Goal: Information Seeking & Learning: Check status

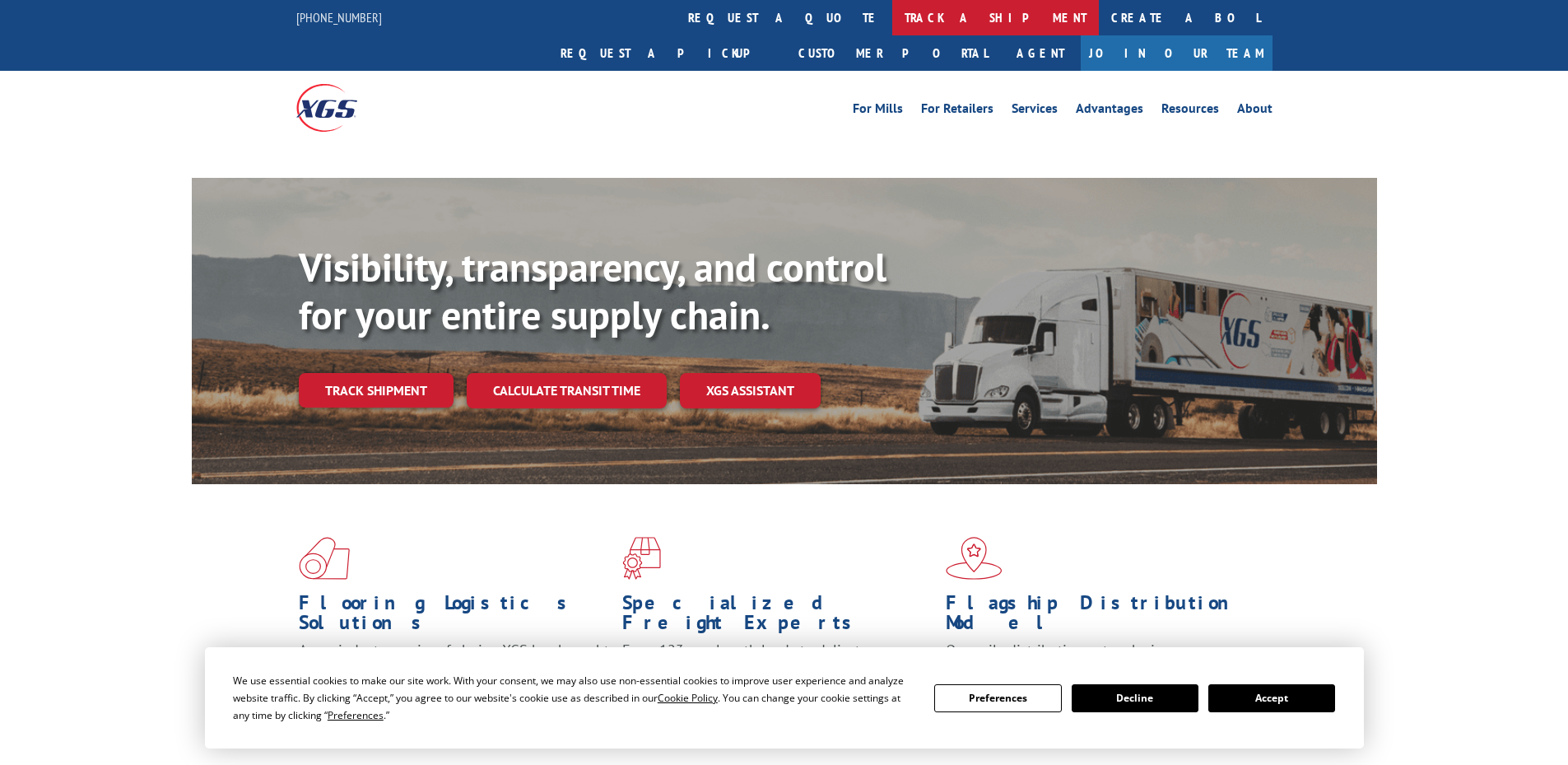
click at [892, 19] on link "track a shipment" at bounding box center [996, 17] width 207 height 35
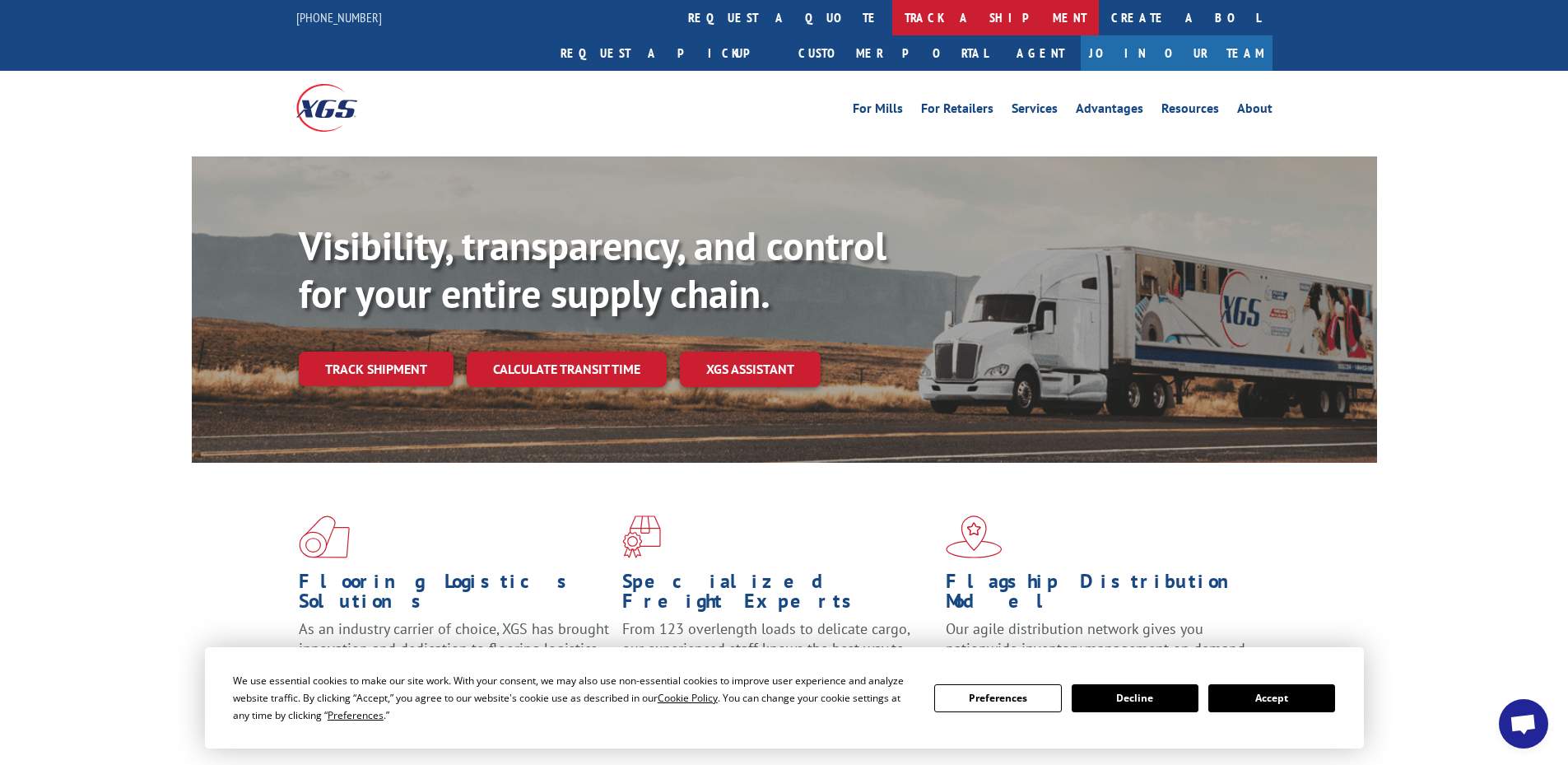
click at [892, 20] on link "track a shipment" at bounding box center [996, 17] width 207 height 35
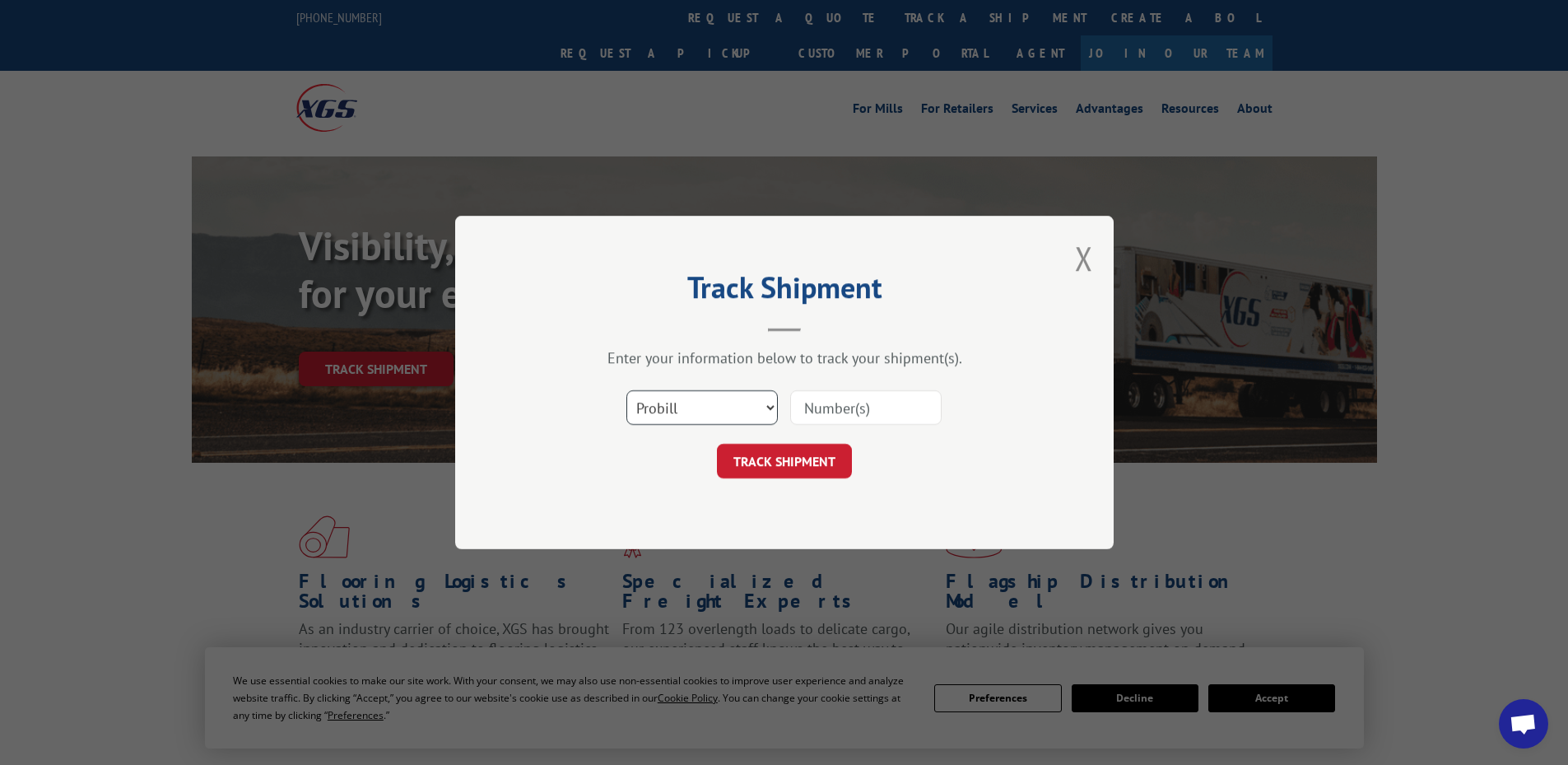
click at [655, 396] on select "Select category... Probill BOL PO" at bounding box center [702, 407] width 151 height 34
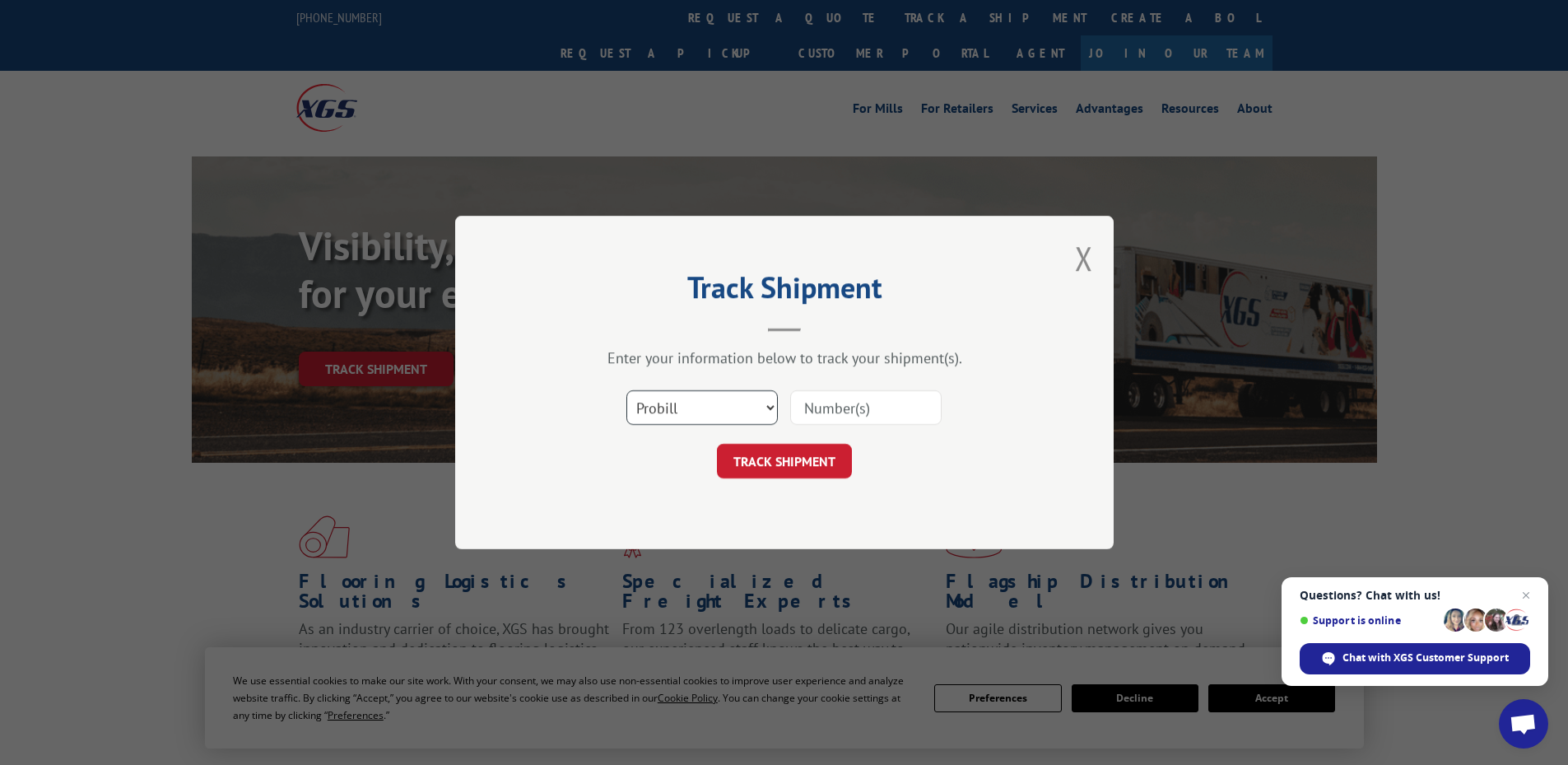
select select "bol"
click at [627, 390] on select "Select category... Probill BOL PO" at bounding box center [702, 407] width 151 height 34
click at [879, 404] on input at bounding box center [866, 407] width 151 height 34
type input "5090296"
click at [1085, 264] on button "Close modal" at bounding box center [1083, 258] width 18 height 44
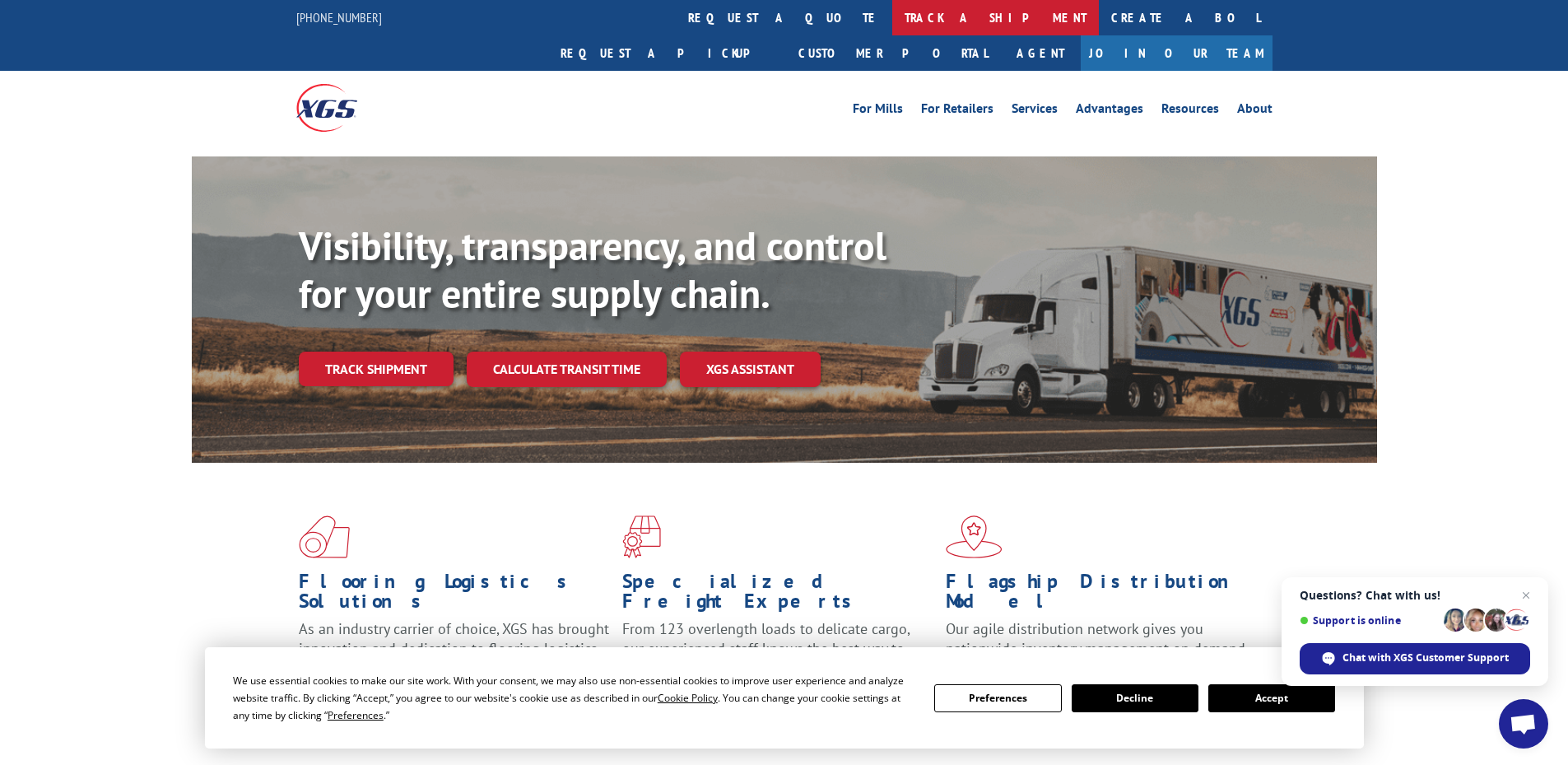
click at [892, 16] on link "track a shipment" at bounding box center [996, 17] width 207 height 35
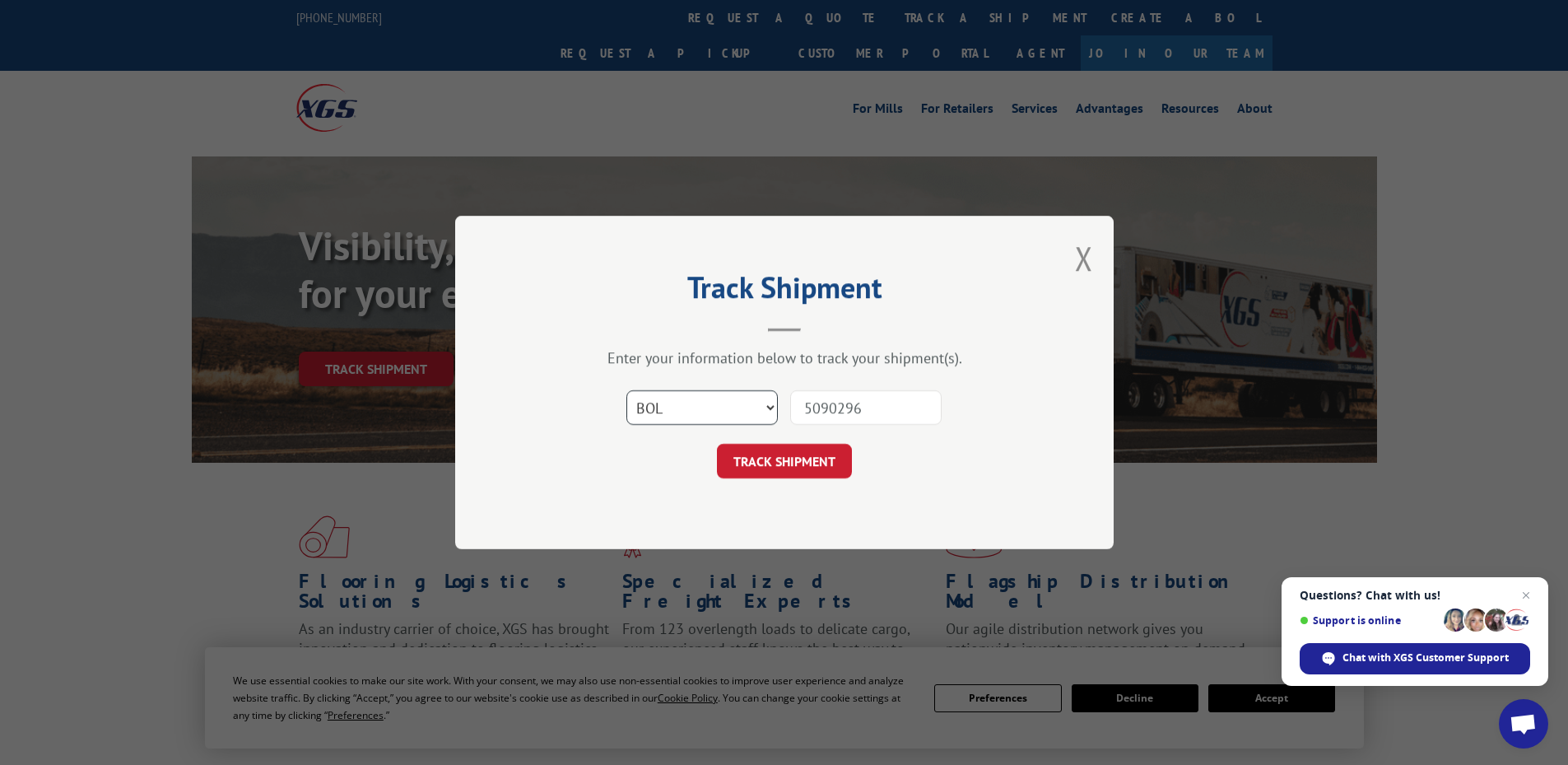
click at [682, 425] on select "Select category... Probill BOL PO" at bounding box center [702, 407] width 151 height 34
click at [627, 390] on select "Select category... Probill BOL PO" at bounding box center [702, 407] width 151 height 34
click at [821, 453] on button "TRACK SHIPMENT" at bounding box center [784, 461] width 135 height 34
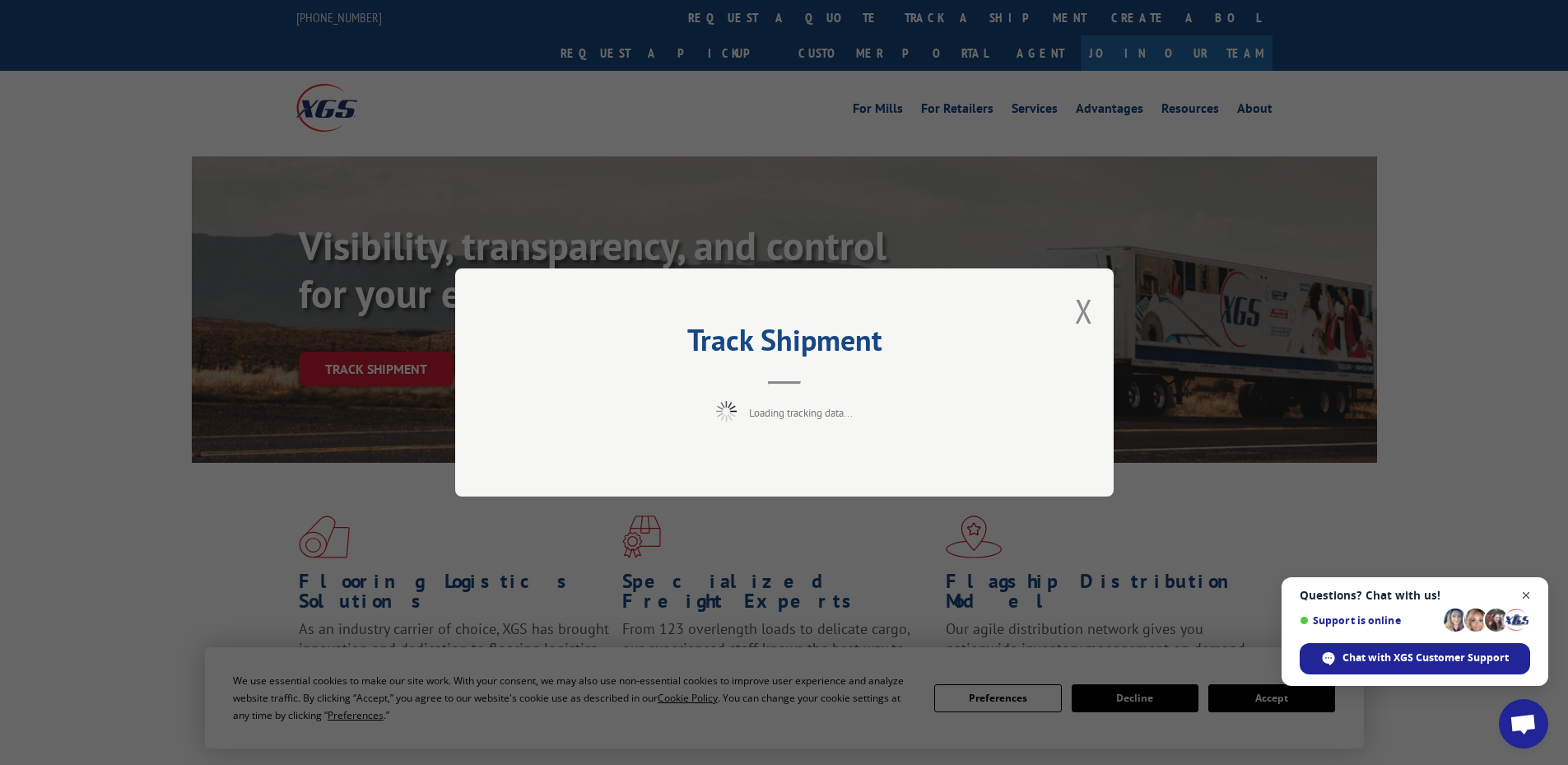
click at [1524, 594] on span "Open chat" at bounding box center [1527, 595] width 21 height 21
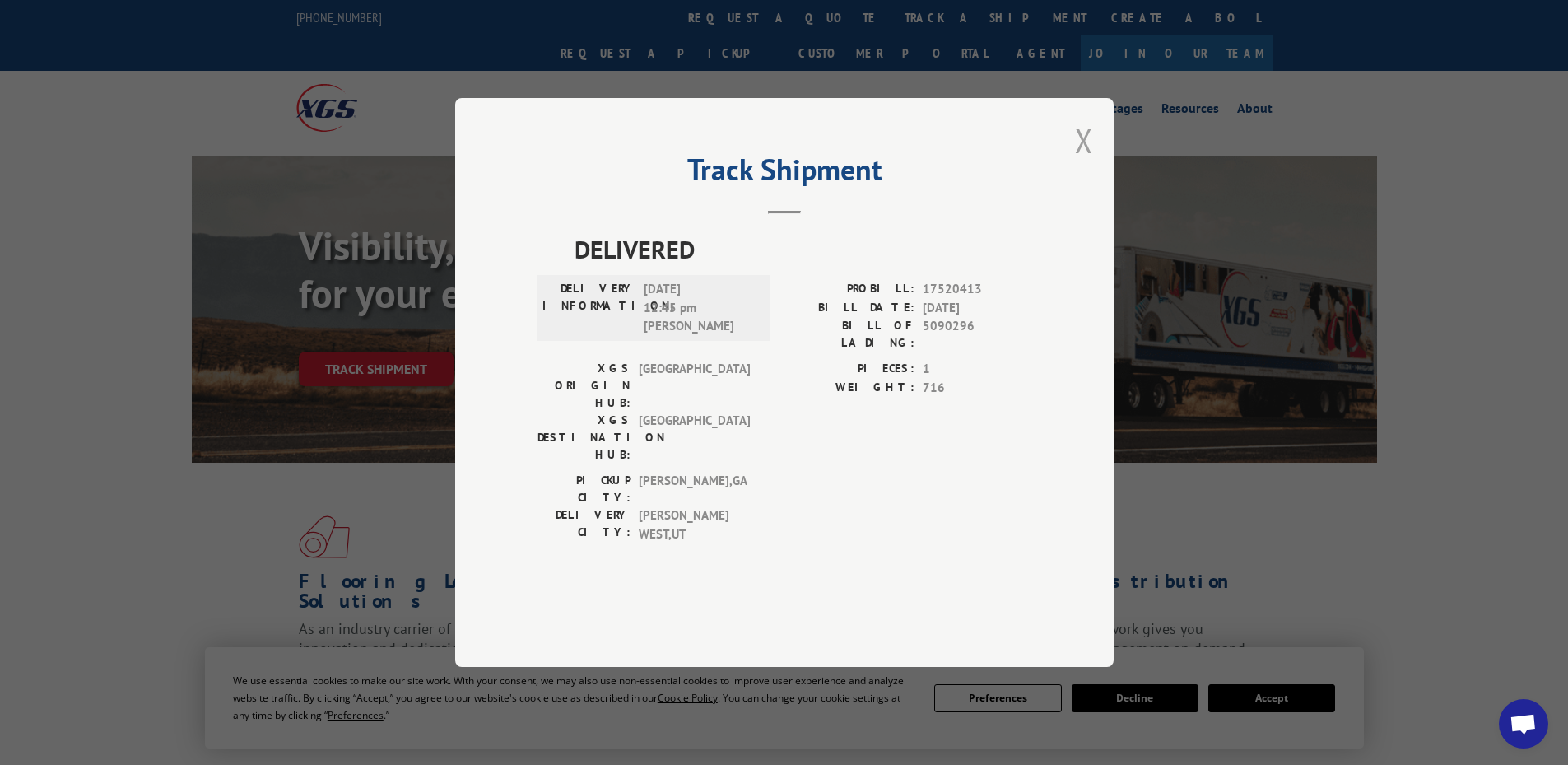
click at [1083, 162] on button "Close modal" at bounding box center [1083, 140] width 18 height 44
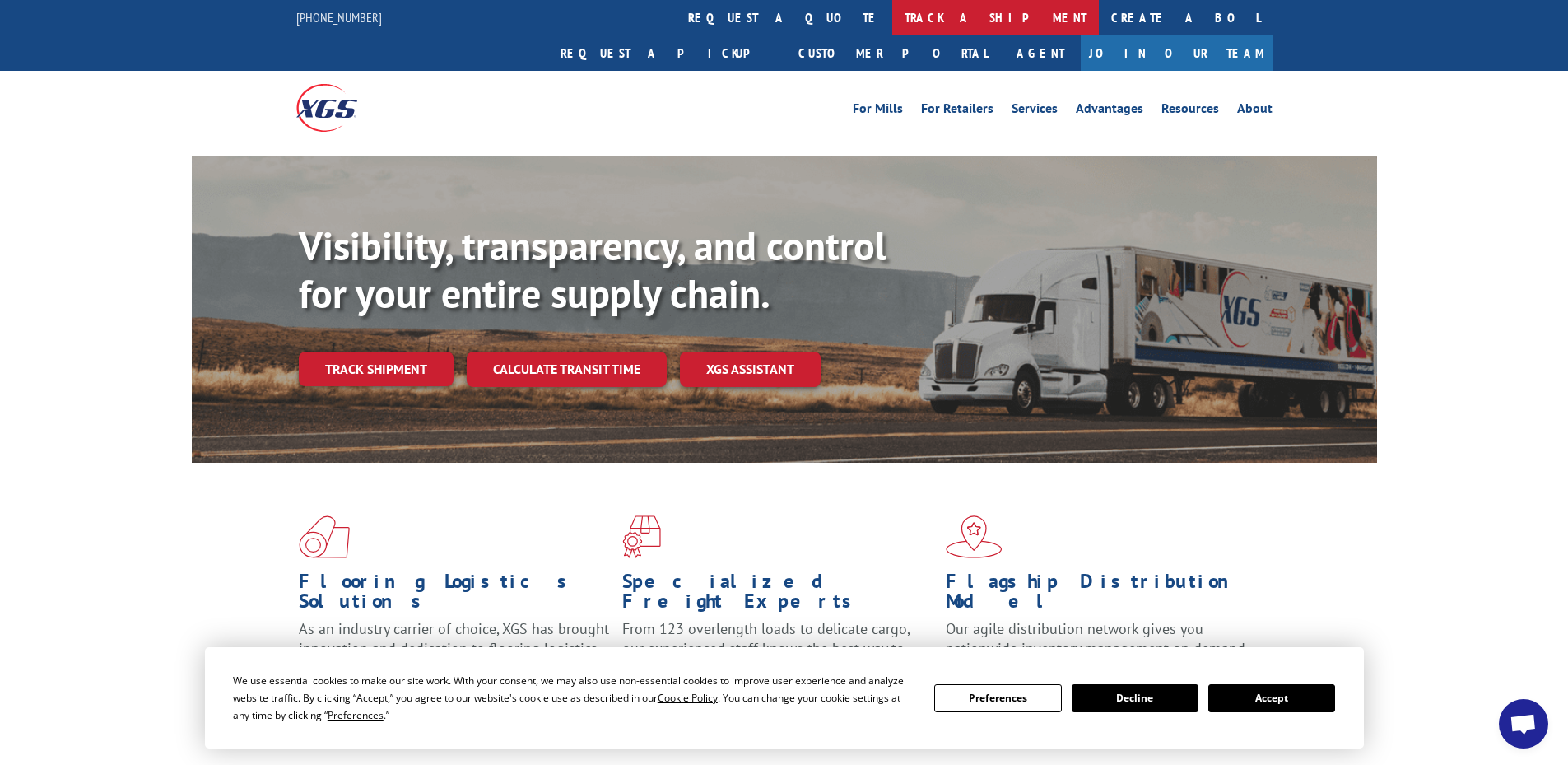
click at [892, 14] on link "track a shipment" at bounding box center [996, 17] width 207 height 35
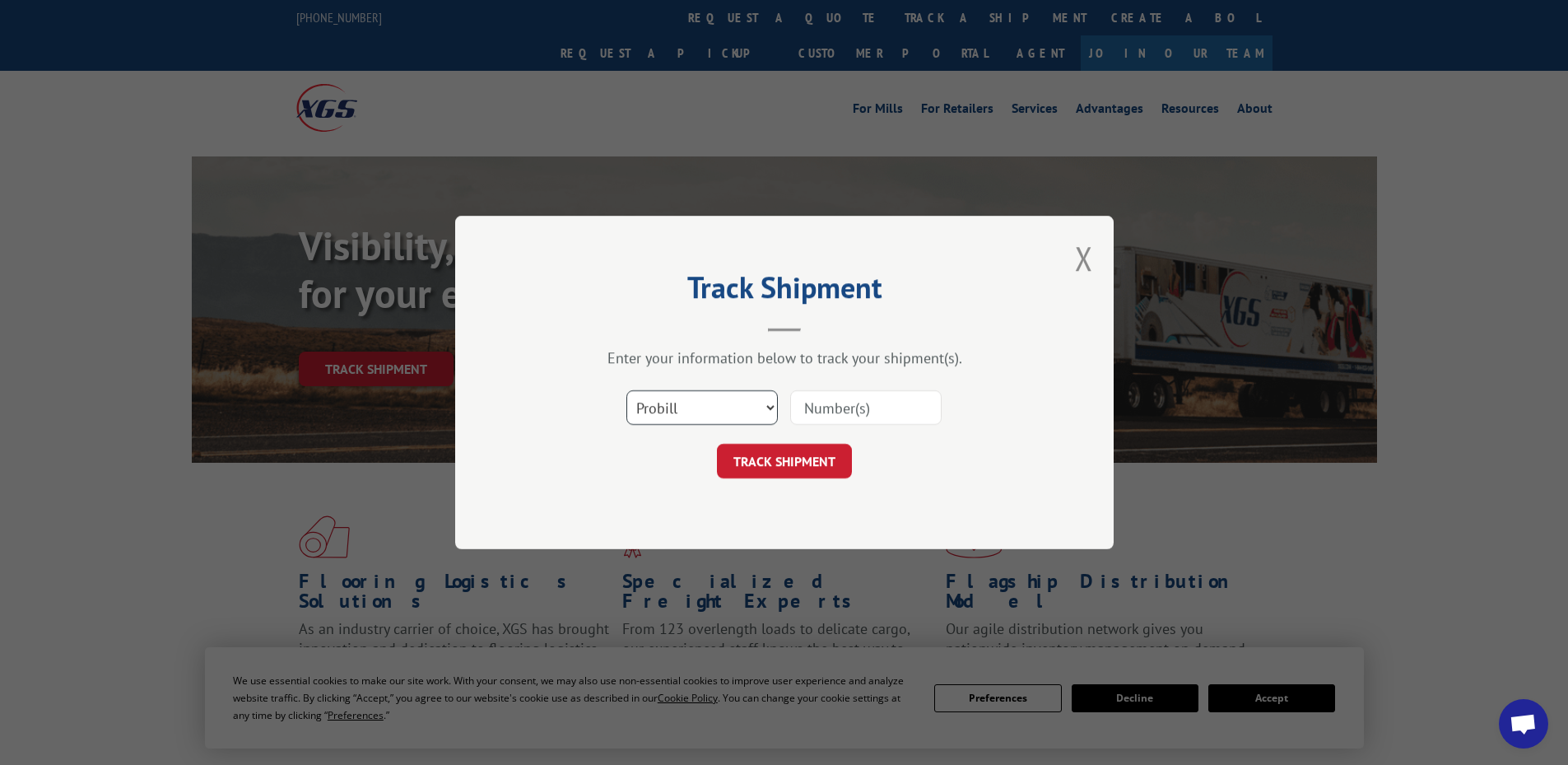
click at [701, 398] on select "Select category... Probill BOL PO" at bounding box center [702, 407] width 151 height 34
select select "bol"
click at [627, 390] on select "Select category... Probill BOL PO" at bounding box center [702, 407] width 151 height 34
click at [672, 490] on div "Track Shipment Enter your information below to track your shipment(s). Select c…" at bounding box center [784, 382] width 658 height 333
click at [819, 402] on input at bounding box center [866, 407] width 151 height 34
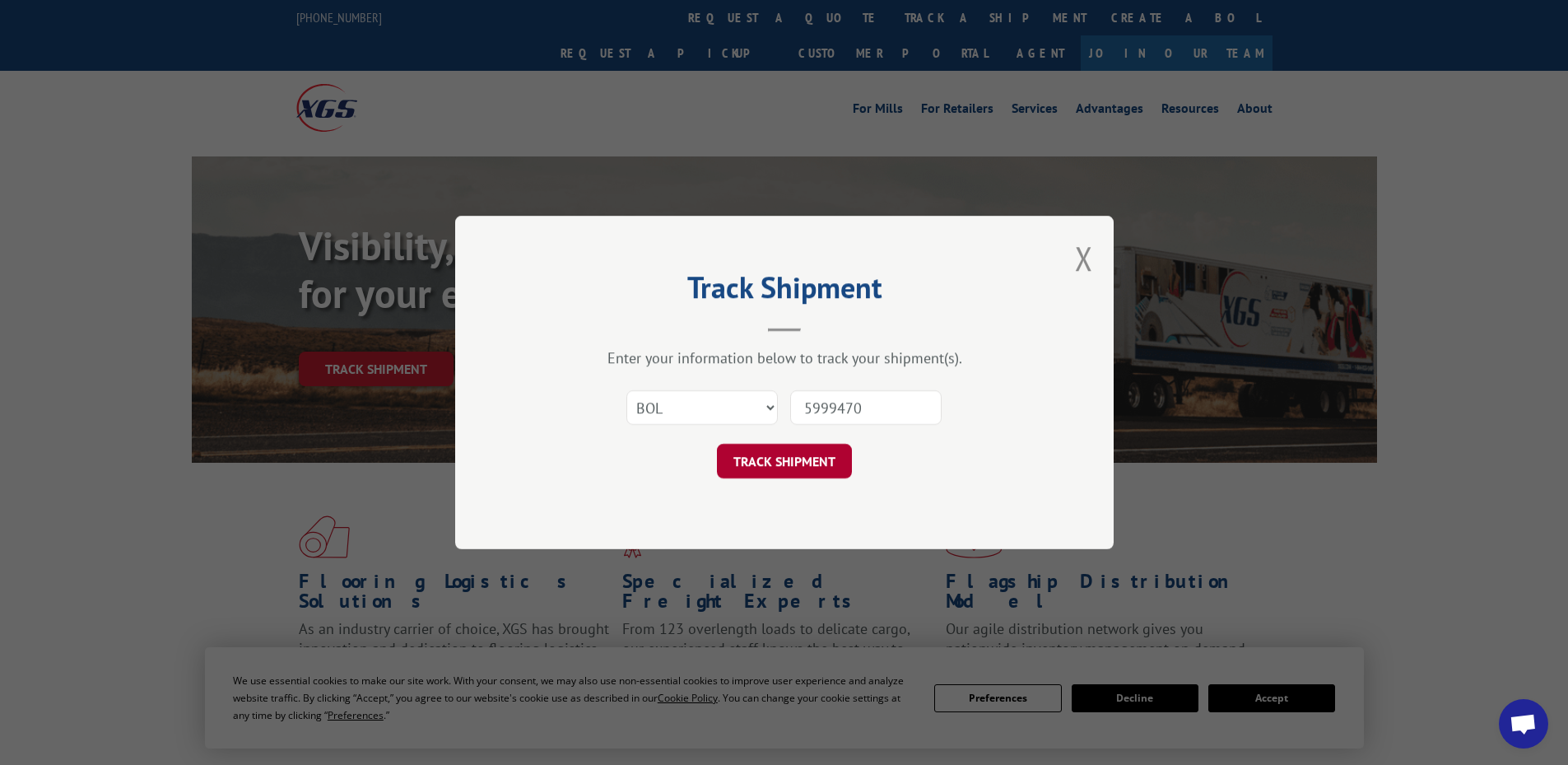
type input "5999470"
click at [791, 456] on button "TRACK SHIPMENT" at bounding box center [784, 461] width 135 height 34
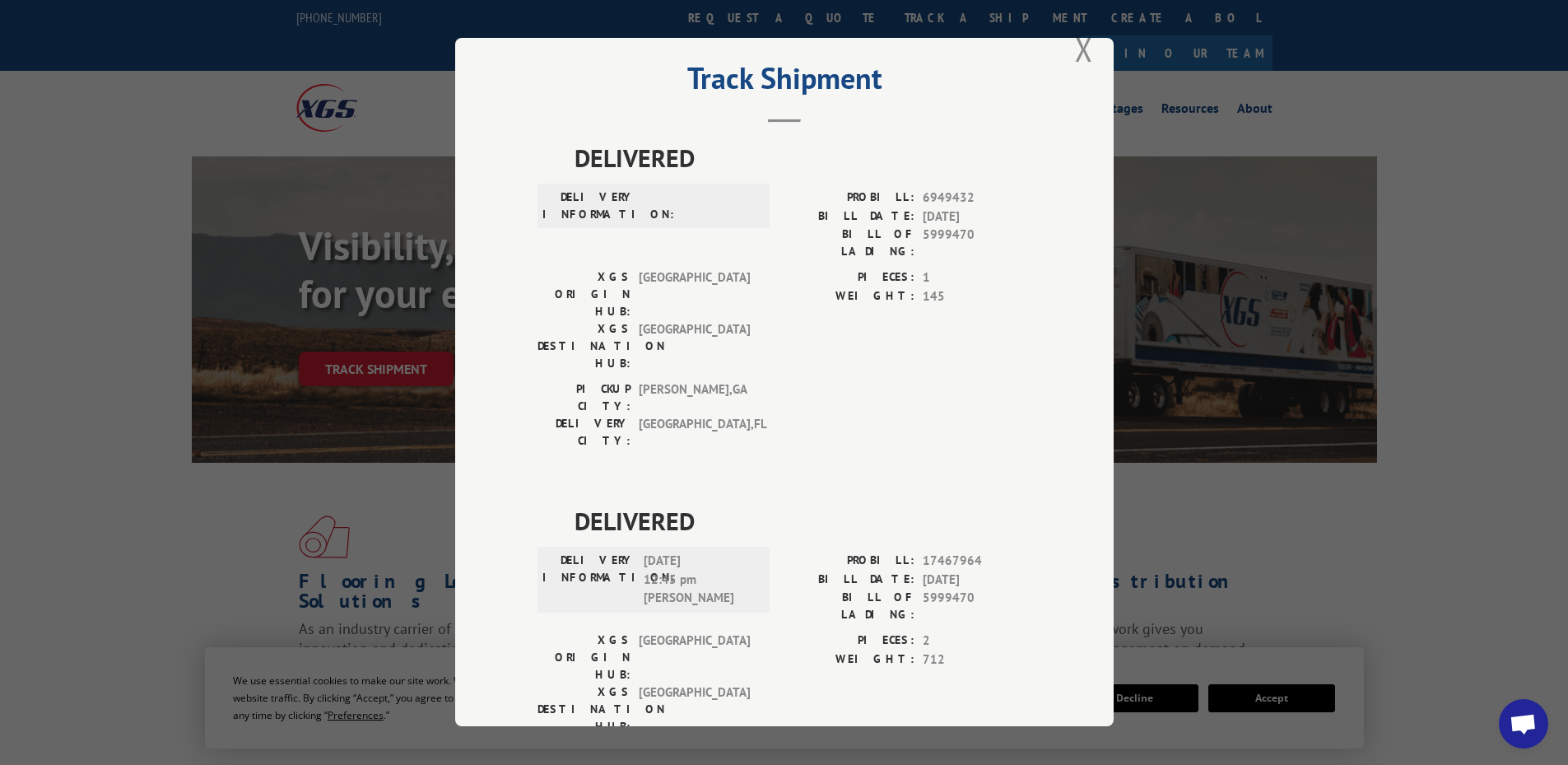
scroll to position [48, 0]
